Goal: Information Seeking & Learning: Compare options

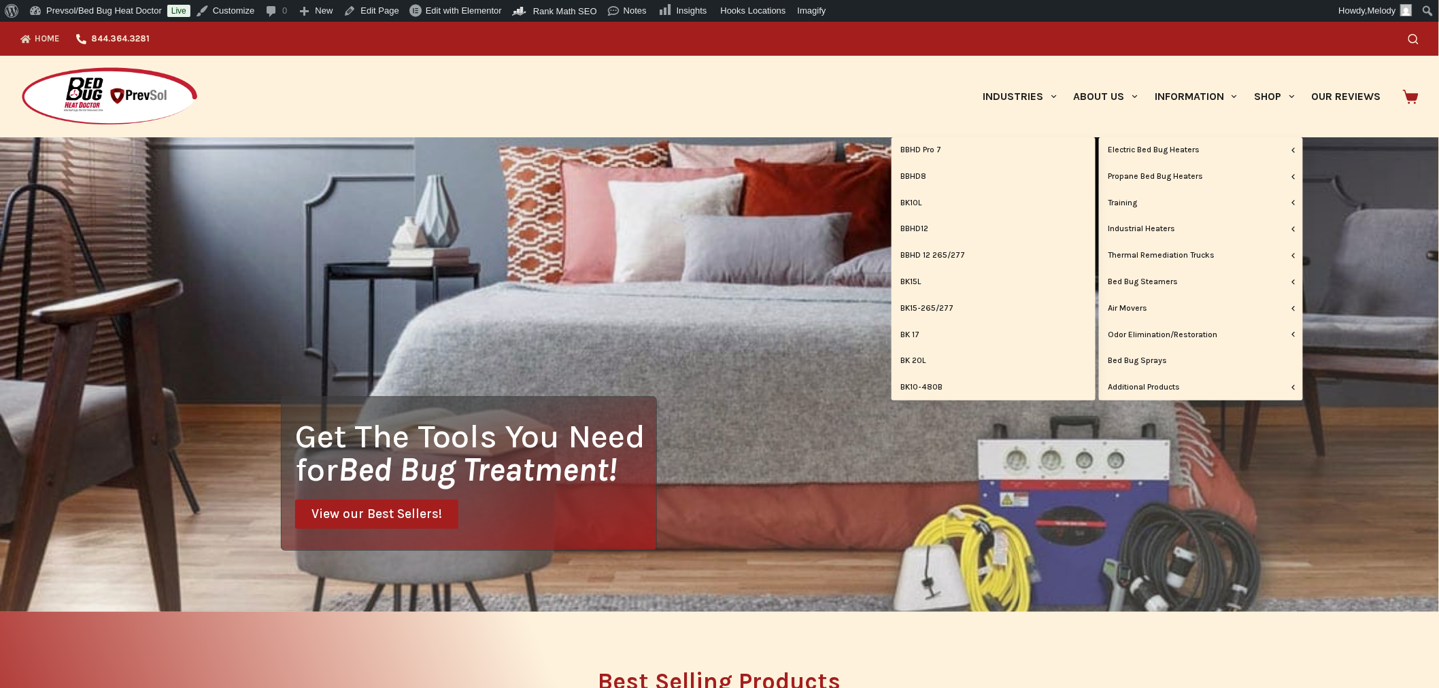
click at [921, 226] on link "BBHD12" at bounding box center [994, 229] width 204 height 26
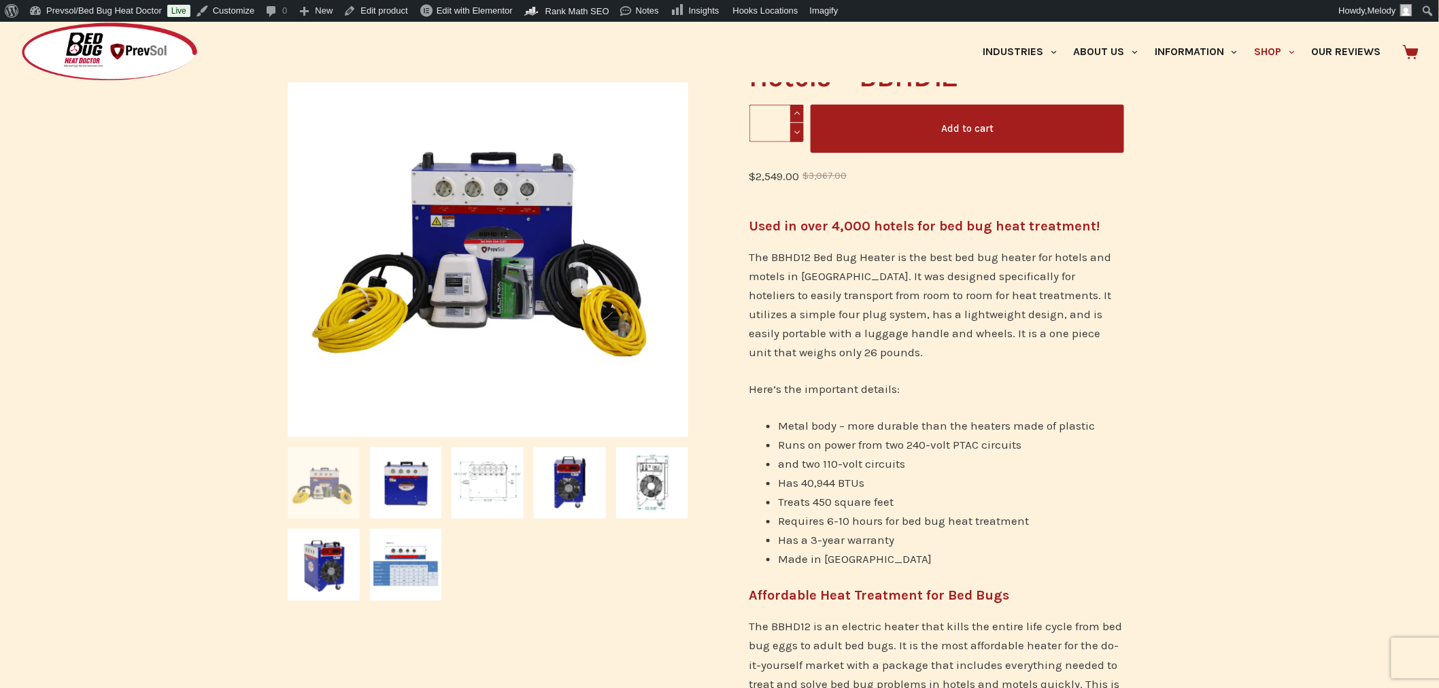
scroll to position [287, 0]
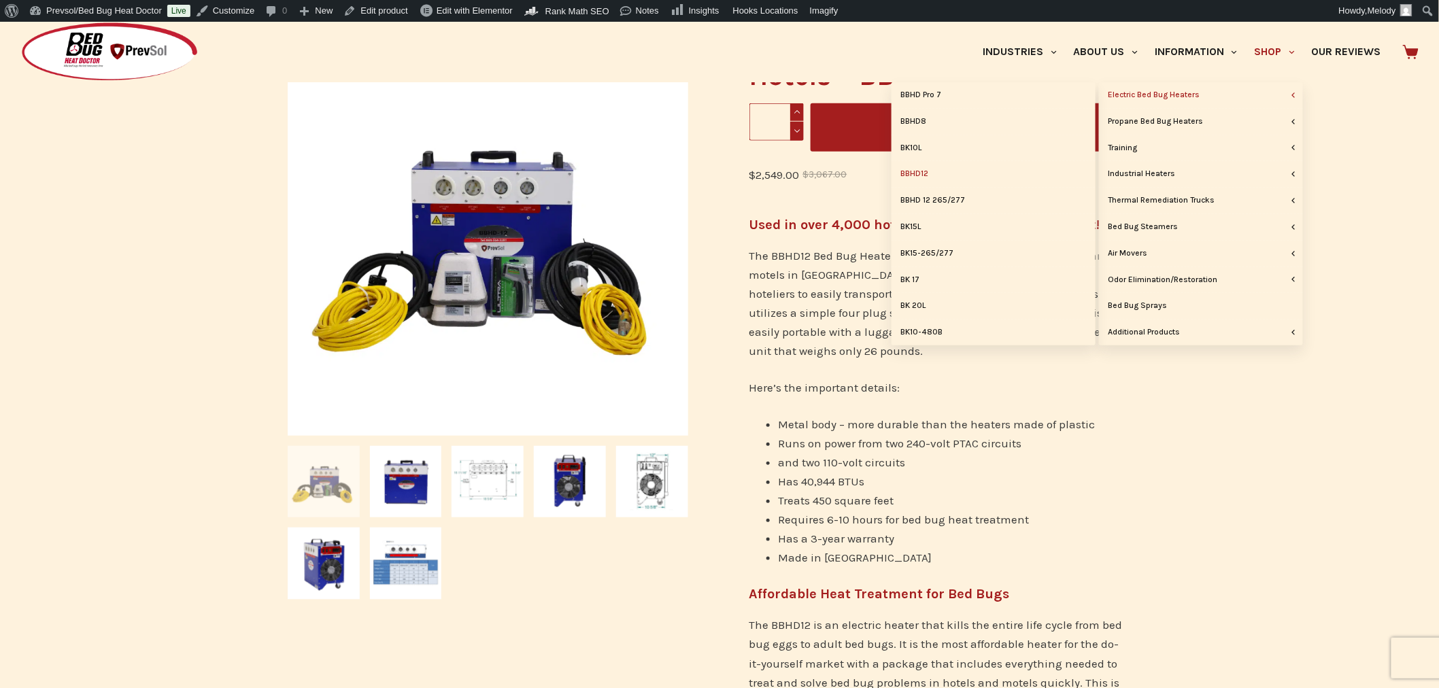
click at [919, 224] on link "BK15L" at bounding box center [994, 227] width 204 height 26
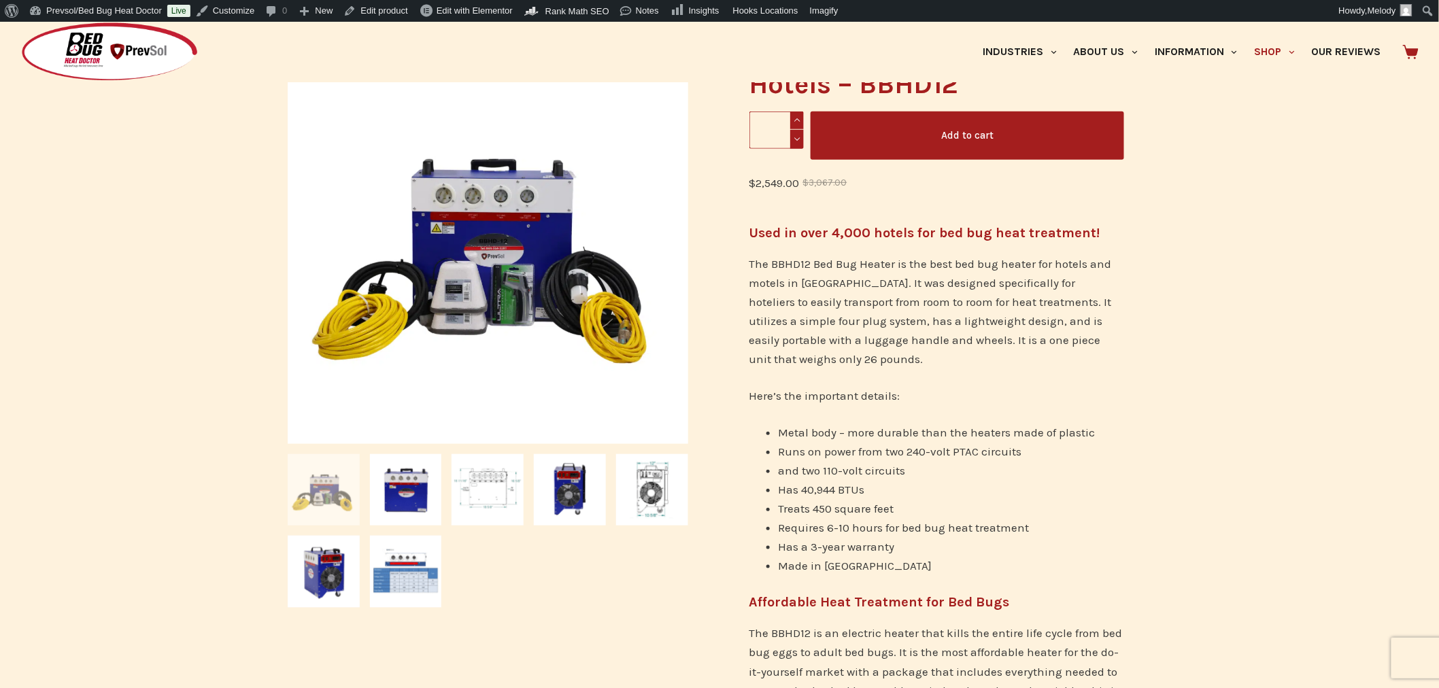
scroll to position [301, 0]
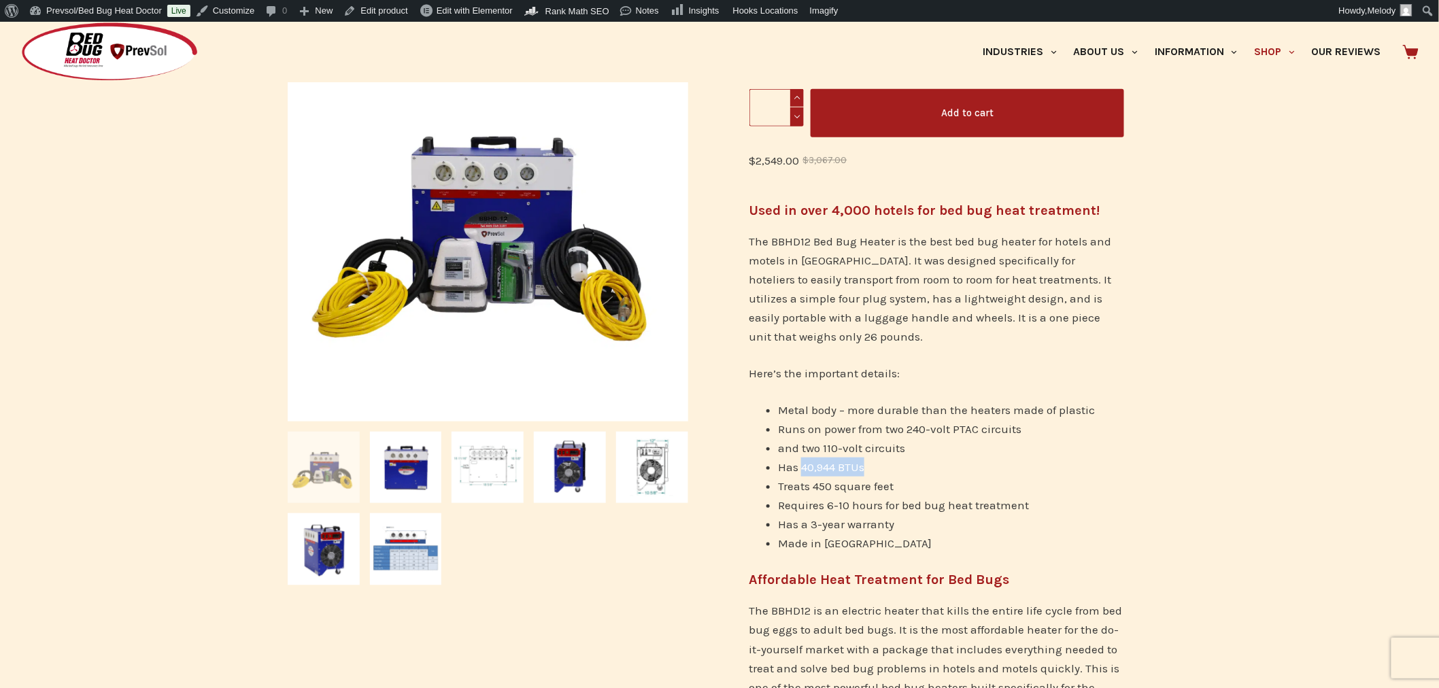
drag, startPoint x: 865, startPoint y: 463, endPoint x: 802, endPoint y: 465, distance: 62.6
click at [802, 465] on li "Has 40,944 BTUs" at bounding box center [951, 467] width 346 height 19
copy li "40,944 BTUs"
drag, startPoint x: 779, startPoint y: 486, endPoint x: 895, endPoint y: 481, distance: 115.7
click at [895, 481] on li "Treats 450 square feet" at bounding box center [951, 486] width 346 height 19
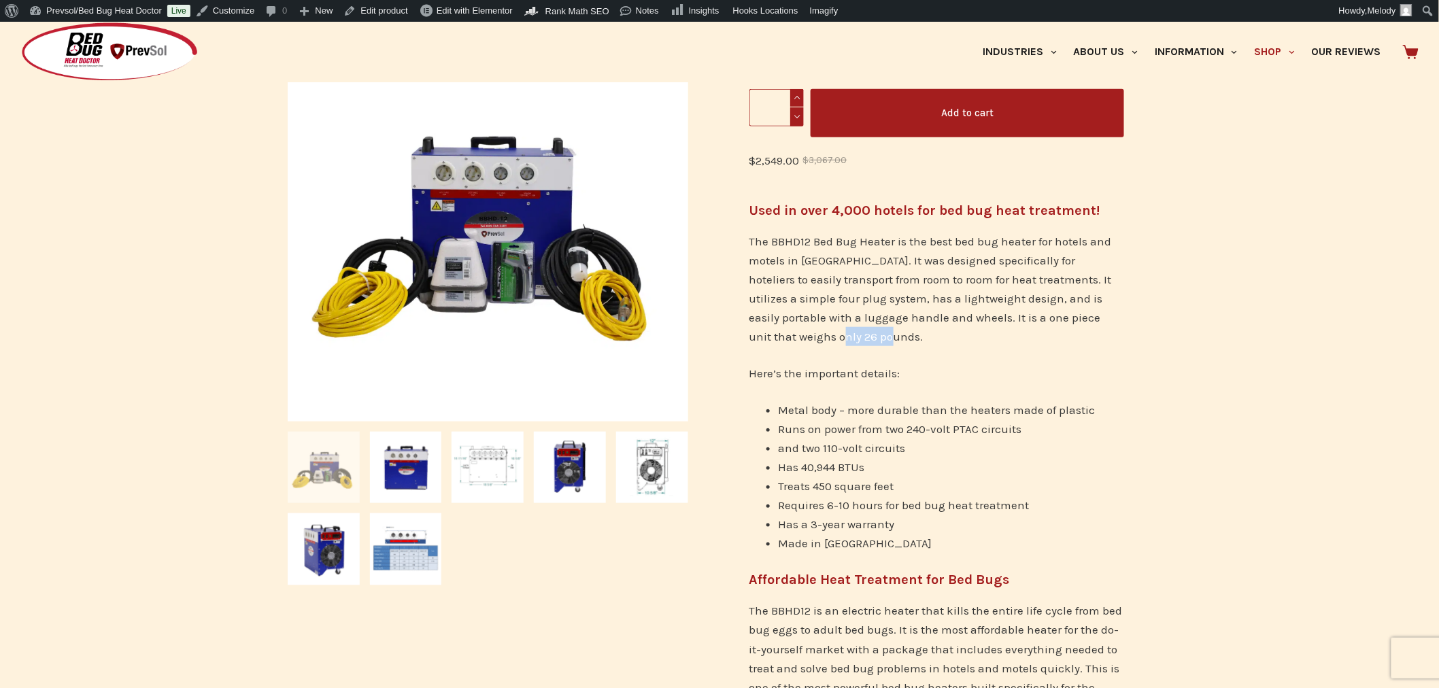
drag, startPoint x: 813, startPoint y: 335, endPoint x: 868, endPoint y: 337, distance: 55.1
click at [868, 337] on p "The BBHD12 Bed Bug Heater is the best bed bug heater for hotels and motels in N…" at bounding box center [936, 289] width 375 height 114
copy p "26 pounds"
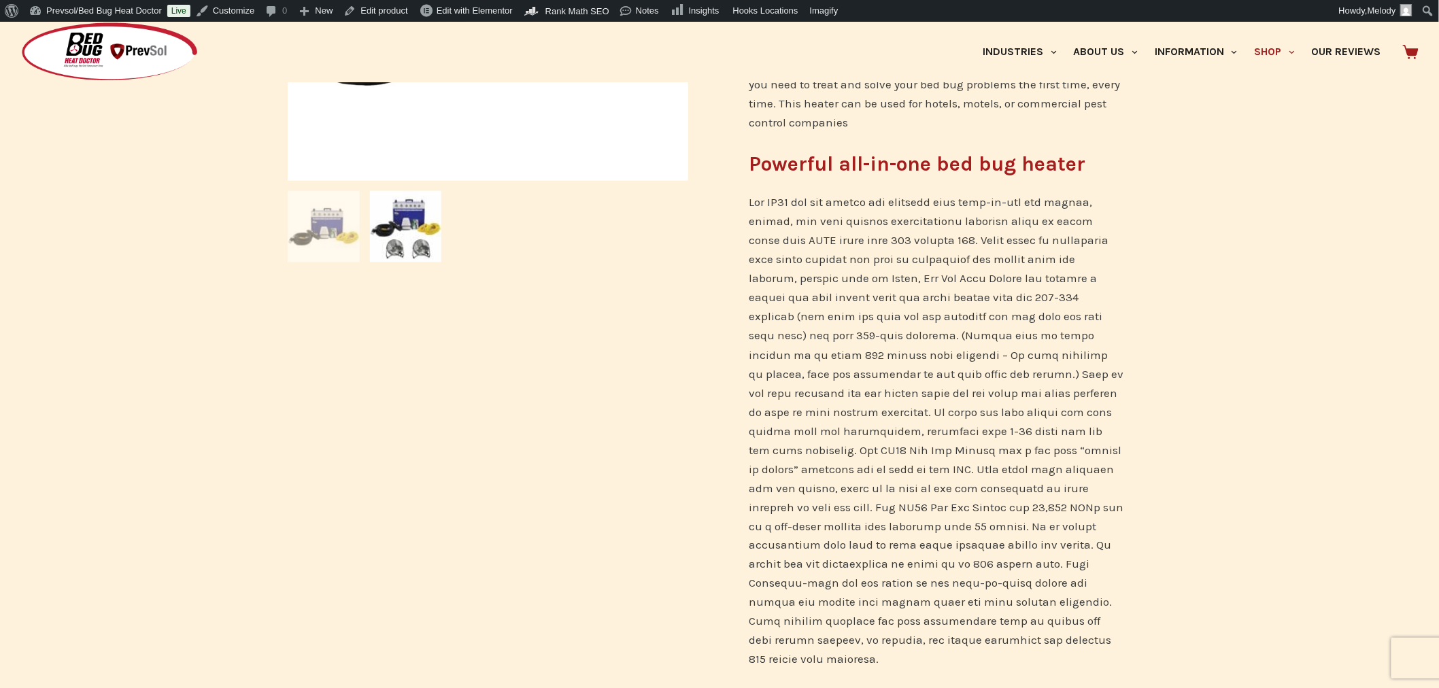
scroll to position [541, 0]
drag, startPoint x: 770, startPoint y: 486, endPoint x: 836, endPoint y: 484, distance: 66.0
click at [836, 484] on p at bounding box center [936, 431] width 375 height 477
copy p "47,428 BTUs"
click at [938, 504] on p at bounding box center [936, 431] width 375 height 477
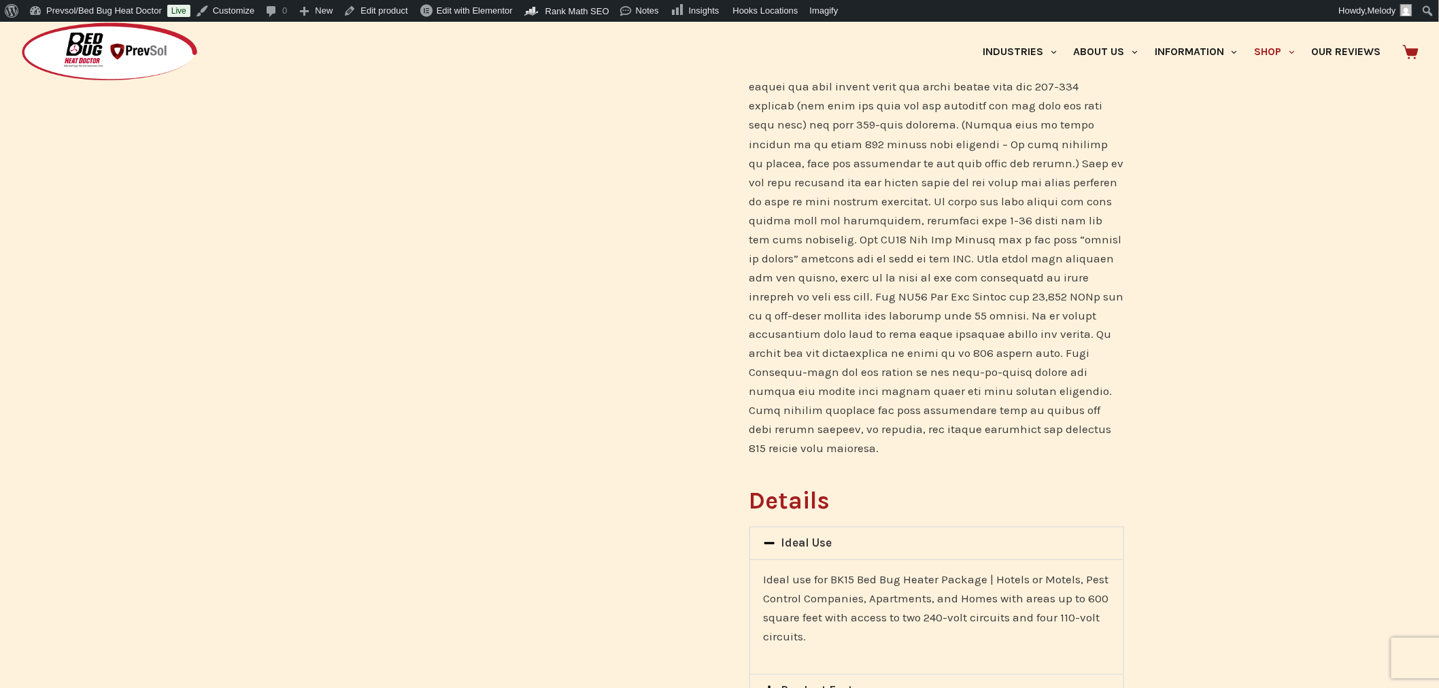
scroll to position [752, 0]
drag, startPoint x: 1086, startPoint y: 282, endPoint x: 787, endPoint y: 298, distance: 299.7
click at [787, 298] on p at bounding box center [936, 220] width 375 height 477
copy p "31 pounds"
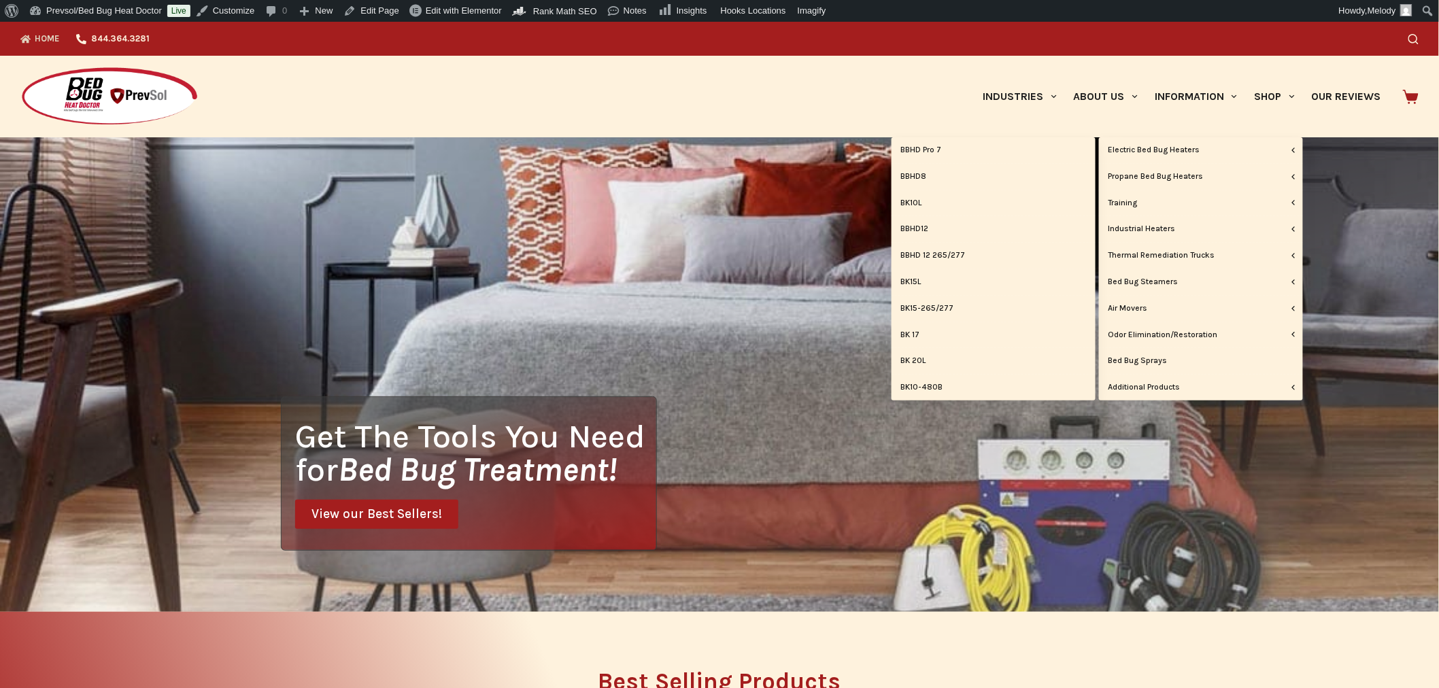
click at [1198, 148] on link "Electric Bed Bug Heaters" at bounding box center [1201, 150] width 204 height 26
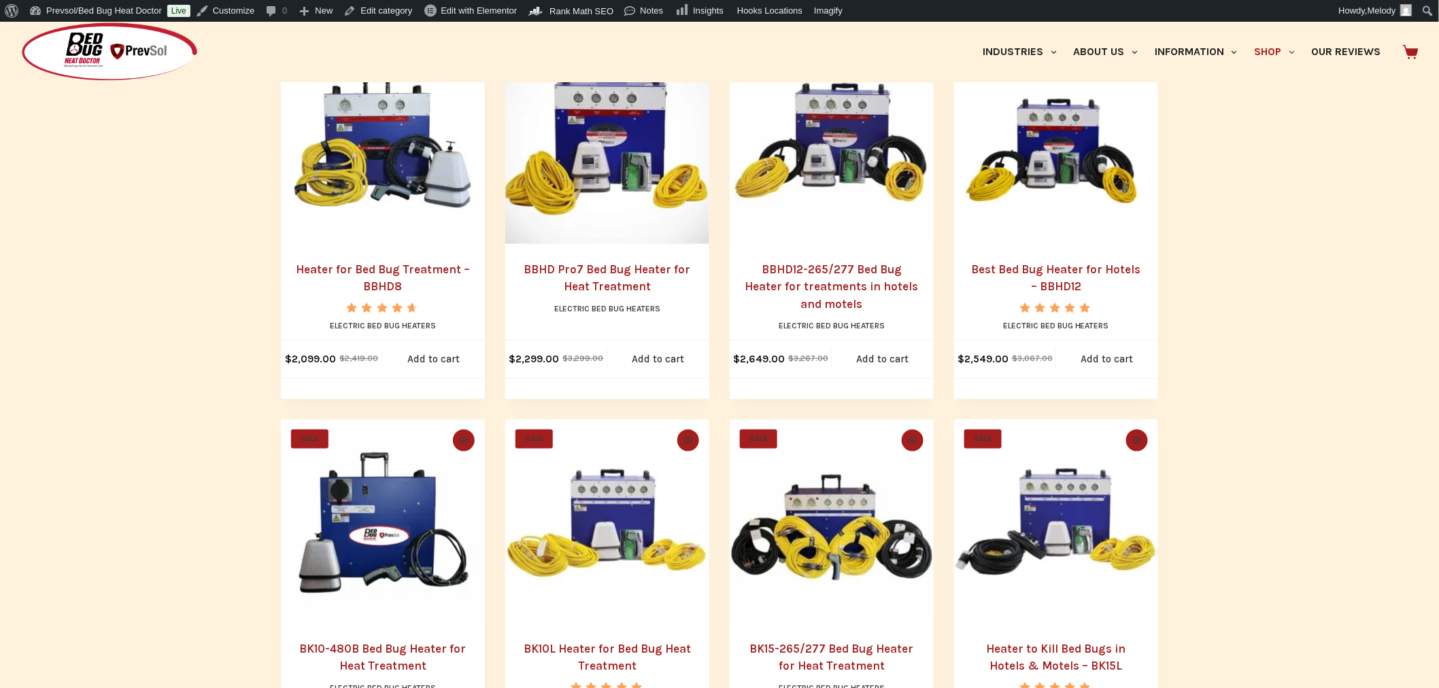
scroll to position [391, 0]
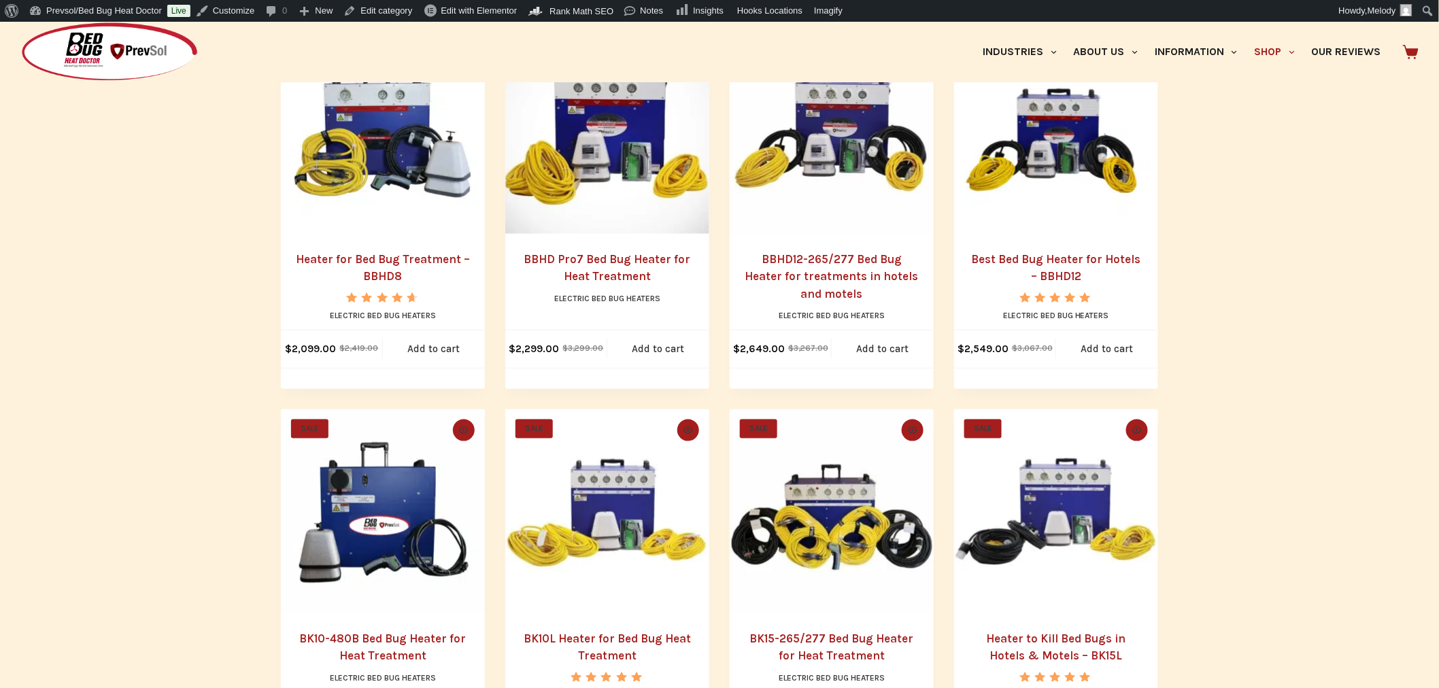
click at [1058, 259] on link "Best Bed Bug Heater for Hotels – BBHD12" at bounding box center [1056, 267] width 169 height 31
